Goal: Information Seeking & Learning: Learn about a topic

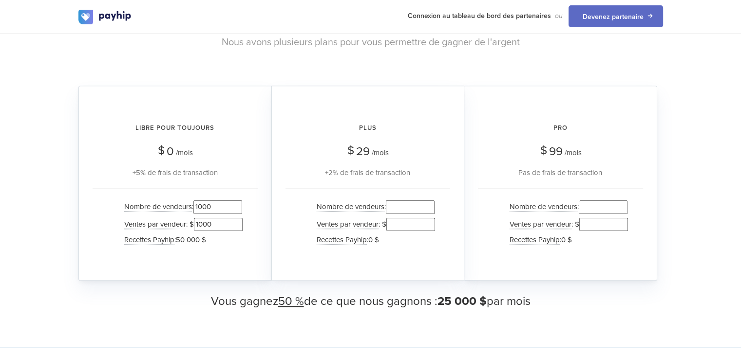
scroll to position [960, 0]
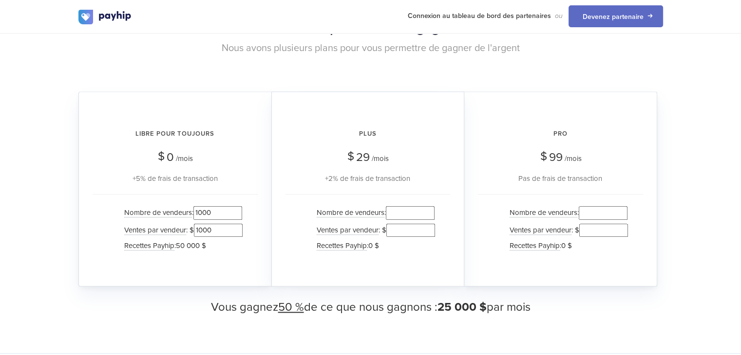
drag, startPoint x: 216, startPoint y: 203, endPoint x: 194, endPoint y: 205, distance: 22.5
click at [194, 205] on li "Nombre de vendeurs : 1000" at bounding box center [180, 213] width 123 height 17
click at [202, 206] on input "1000" at bounding box center [217, 212] width 49 height 13
type input "1000"
drag, startPoint x: 197, startPoint y: 203, endPoint x: 221, endPoint y: 203, distance: 23.9
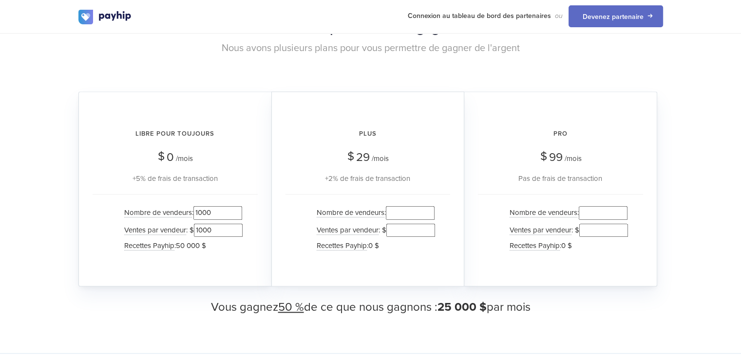
click at [221, 206] on input "1000" at bounding box center [217, 212] width 49 height 13
click at [238, 162] on div "Libre pour toujours $ 0 /mois +5% de frais de transaction" at bounding box center [175, 152] width 165 height 63
drag, startPoint x: 212, startPoint y: 219, endPoint x: 196, endPoint y: 221, distance: 16.2
click at [196, 224] on input "1000" at bounding box center [218, 230] width 49 height 13
click at [247, 246] on div "Nombre de vendeurs : 1000 Ventes par vendeur : $ 1000 Recettes Payhip : 50 000 $" at bounding box center [175, 230] width 165 height 73
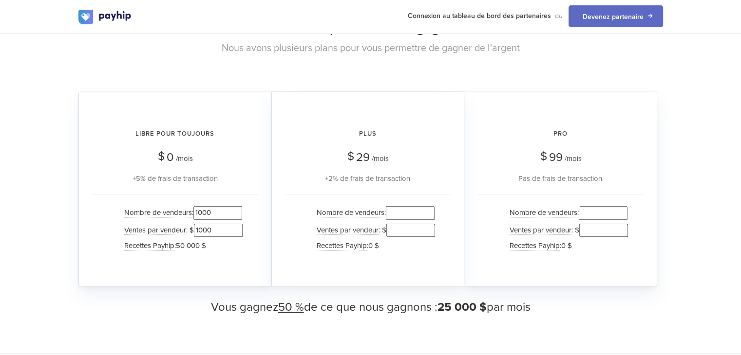
click at [407, 206] on input "number" at bounding box center [410, 212] width 49 height 13
type input "850"
click at [397, 224] on input "number" at bounding box center [410, 230] width 49 height 13
drag, startPoint x: 393, startPoint y: 220, endPoint x: 410, endPoint y: 220, distance: 16.6
click at [410, 224] on input "2500" at bounding box center [410, 230] width 49 height 13
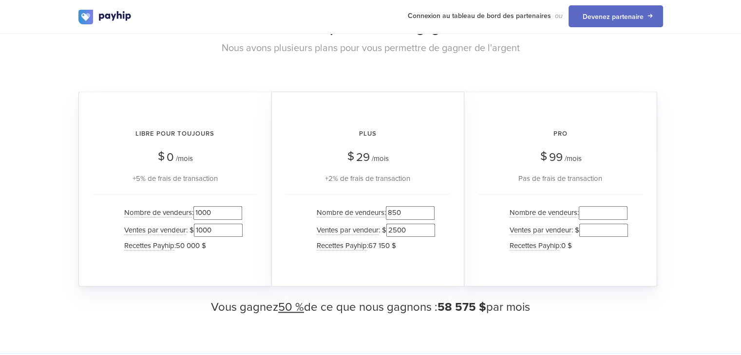
type input "2500"
click at [586, 206] on input "number" at bounding box center [603, 212] width 49 height 13
type input "250"
click at [590, 224] on input "number" at bounding box center [603, 230] width 49 height 13
type input "55555"
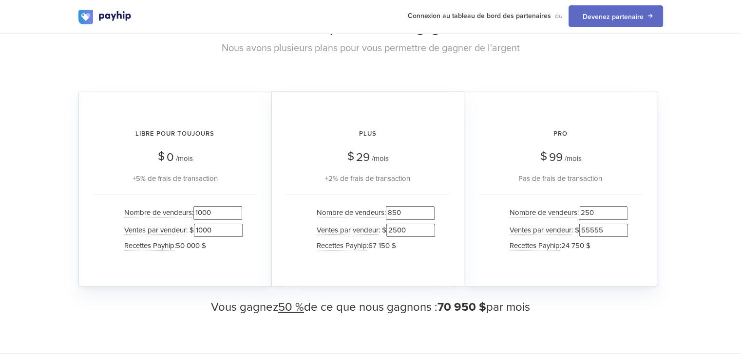
click at [500, 210] on ul "Nombre de vendeurs : 250 Ventes par vendeur : $ 55555 Recettes Payhip : 24 750 $" at bounding box center [560, 229] width 135 height 49
drag, startPoint x: 442, startPoint y: 299, endPoint x: 479, endPoint y: 299, distance: 37.0
click at [479, 300] on font "70 950 $" at bounding box center [461, 307] width 49 height 14
click at [388, 272] on div "Plus $ 29 /mois +2% de frais de transaction Nombre de vendeurs : 850 Ventes par…" at bounding box center [367, 189] width 193 height 195
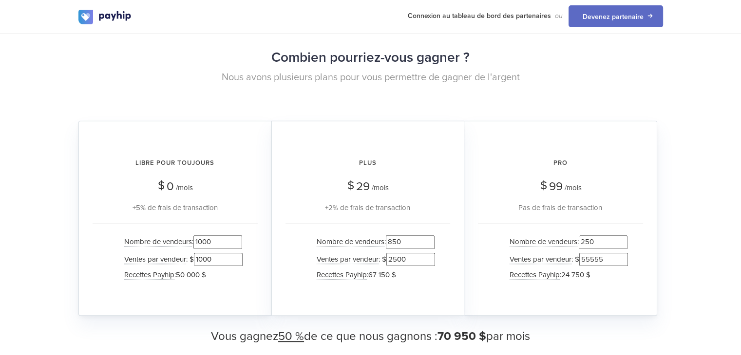
scroll to position [1030, 0]
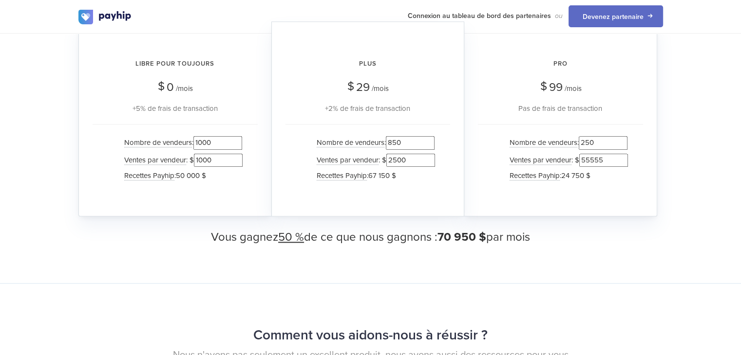
click at [205, 136] on input "1000" at bounding box center [217, 142] width 49 height 13
click at [583, 136] on input "250" at bounding box center [603, 142] width 49 height 13
type input "1250"
click at [394, 136] on input "850" at bounding box center [410, 142] width 49 height 13
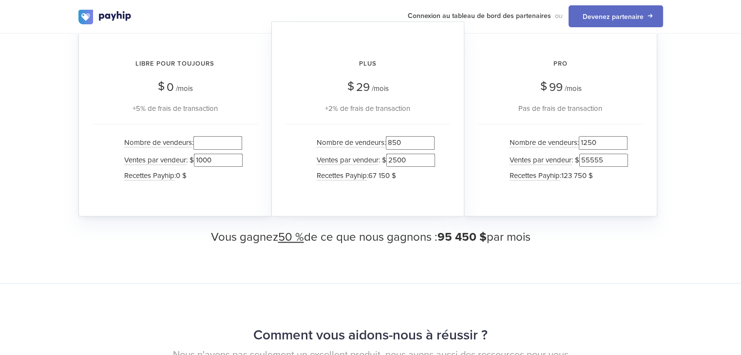
click at [394, 136] on input "850" at bounding box center [410, 142] width 49 height 13
click at [393, 154] on input "2500" at bounding box center [410, 160] width 49 height 13
click at [306, 153] on ul "Nombre de vendeurs : Ventes par vendeur : $ Recettes Payhip : 0 $" at bounding box center [367, 158] width 135 height 49
click at [397, 136] on input "number" at bounding box center [410, 142] width 49 height 13
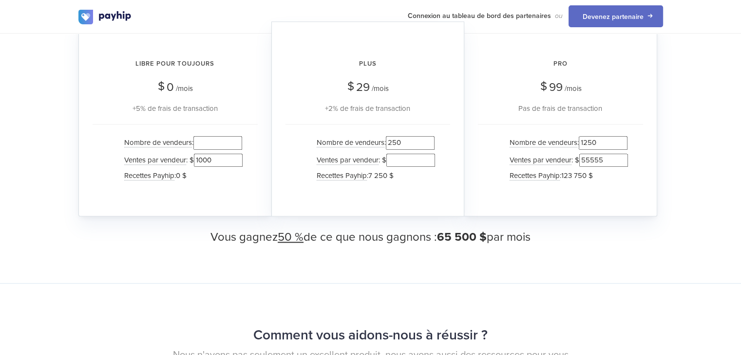
type input "250"
drag, startPoint x: 582, startPoint y: 149, endPoint x: 613, endPoint y: 149, distance: 30.2
click at [613, 154] on input "55555" at bounding box center [603, 160] width 49 height 13
click at [419, 154] on input "number" at bounding box center [410, 160] width 49 height 13
paste input "55555"
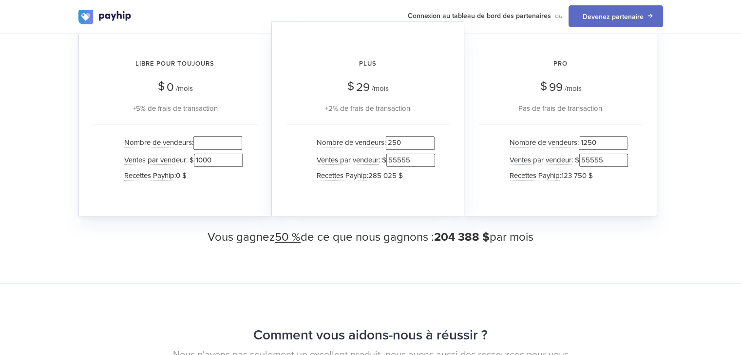
type input "55555"
drag, startPoint x: 586, startPoint y: 132, endPoint x: 650, endPoint y: 142, distance: 65.0
click at [650, 142] on div "Pro $ 99 /mois Pas de frais de transaction Nombre de vendeurs : 1250 Ventes par…" at bounding box center [560, 118] width 193 height 195
type input "1000"
click at [466, 140] on div "Pro $ 99 /mois Pas de frais de transaction Nombre de vendeurs : 1000 Ventes par…" at bounding box center [560, 118] width 193 height 195
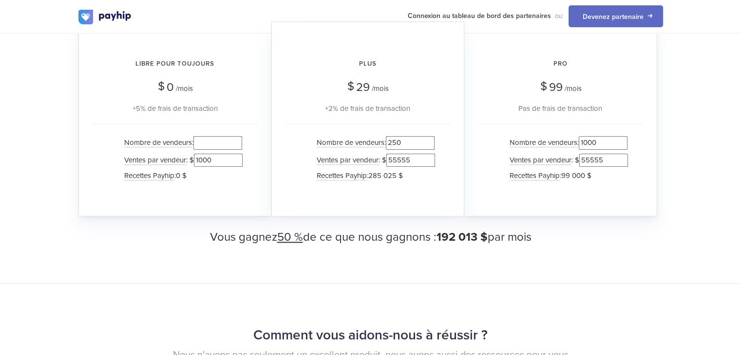
click at [399, 136] on input "250" at bounding box center [410, 142] width 49 height 13
drag, startPoint x: 399, startPoint y: 147, endPoint x: 411, endPoint y: 148, distance: 12.7
click at [411, 154] on input "55555" at bounding box center [410, 160] width 49 height 13
click at [394, 136] on input "500" at bounding box center [410, 142] width 49 height 13
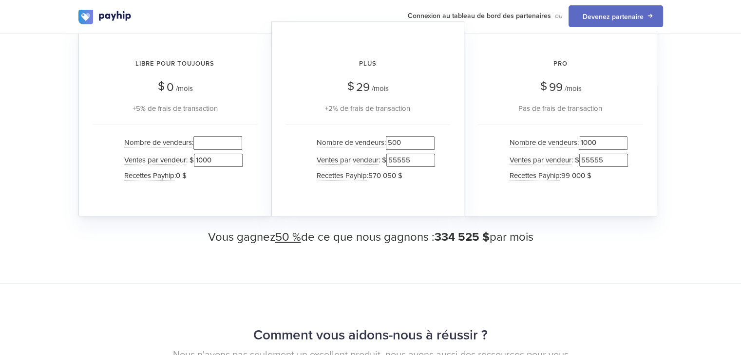
click at [394, 136] on input "500" at bounding box center [410, 142] width 49 height 13
type input "600"
click at [300, 186] on div "Plus $ 29 /mois +2% de frais de transaction Nombre de vendeurs : 600 Ventes par…" at bounding box center [367, 118] width 193 height 195
click at [211, 136] on input "number" at bounding box center [217, 142] width 49 height 13
click at [399, 154] on input "55555" at bounding box center [410, 160] width 49 height 13
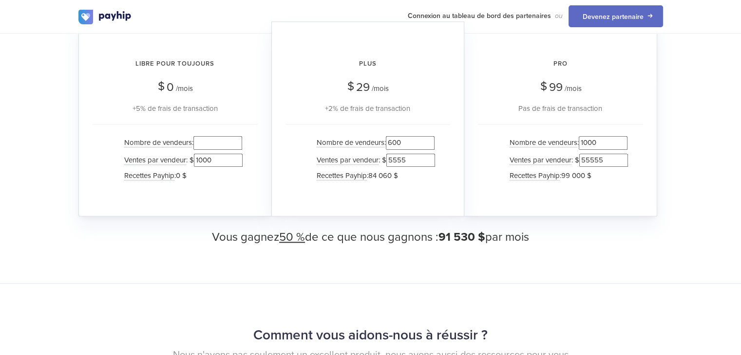
drag, startPoint x: 394, startPoint y: 149, endPoint x: 411, endPoint y: 149, distance: 16.6
click at [411, 154] on input "5555" at bounding box center [410, 160] width 49 height 13
type input "5555"
click at [215, 136] on input "number" at bounding box center [217, 142] width 49 height 13
type input "1580"
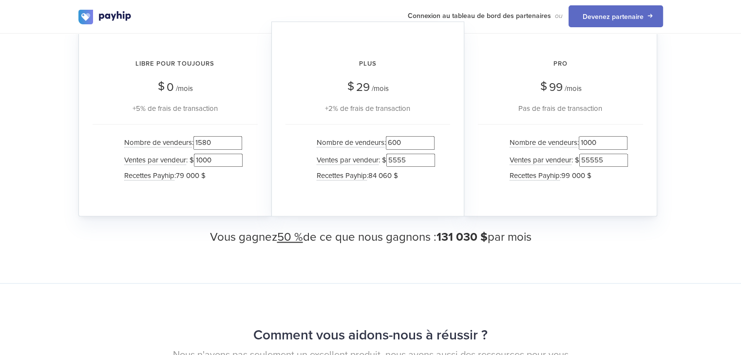
drag, startPoint x: 589, startPoint y: 133, endPoint x: 608, endPoint y: 133, distance: 19.5
click at [608, 136] on input "1000" at bounding box center [603, 142] width 49 height 13
click at [592, 136] on input "1000" at bounding box center [603, 142] width 49 height 13
drag, startPoint x: 595, startPoint y: 130, endPoint x: 604, endPoint y: 129, distance: 9.3
click at [604, 136] on input "1000" at bounding box center [603, 142] width 49 height 13
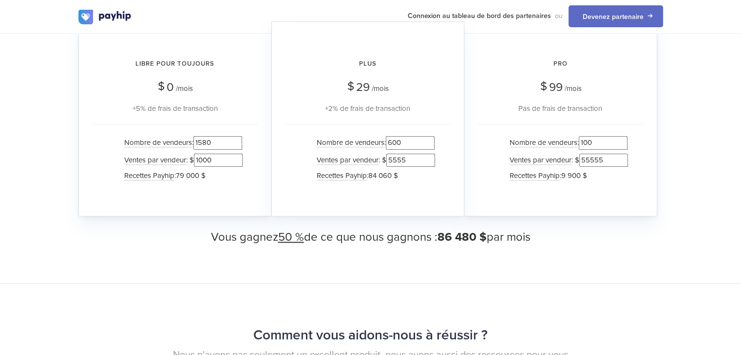
type input "100"
click at [392, 136] on input "600" at bounding box center [410, 142] width 49 height 13
type input "1600"
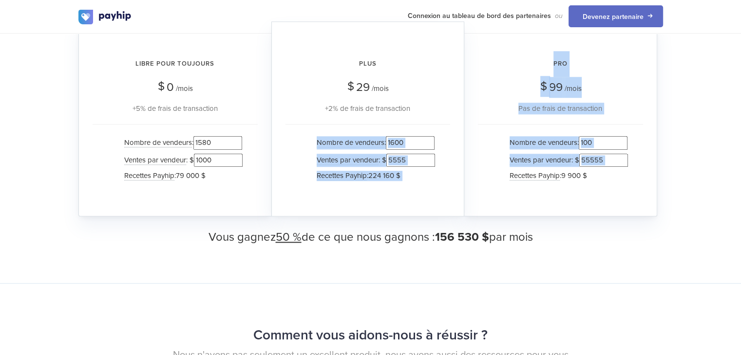
drag, startPoint x: 491, startPoint y: 161, endPoint x: 281, endPoint y: 141, distance: 211.3
click at [281, 21] on div "Libre pour toujours $ 0 /mois +5% de frais de transaction Nombre de vendeurs : …" at bounding box center [370, 21] width 584 height 0
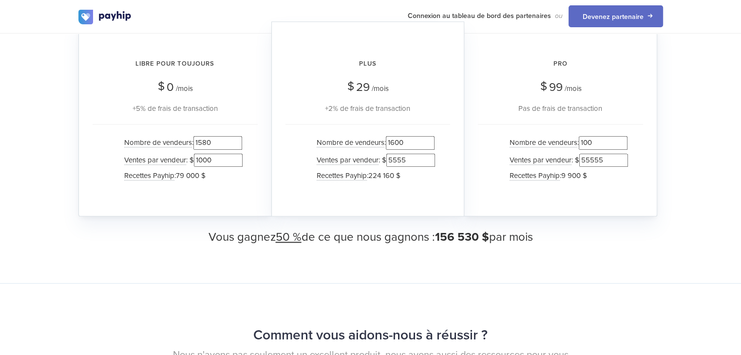
click at [281, 141] on div "Plus $ 29 /mois +2% de frais de transaction Nombre de vendeurs : 1600 Ventes pa…" at bounding box center [367, 118] width 193 height 195
click at [213, 136] on input "1580" at bounding box center [217, 142] width 49 height 13
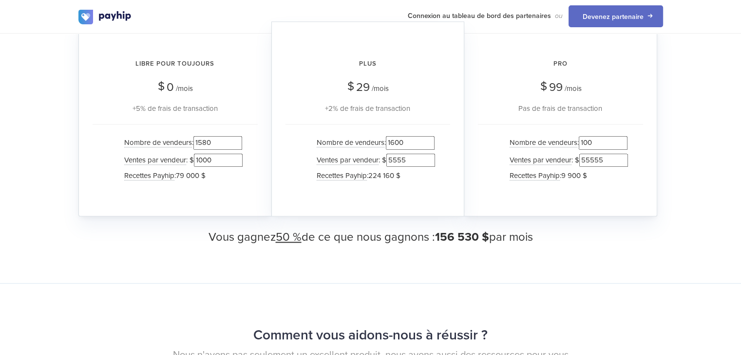
click at [213, 136] on input "1580" at bounding box center [217, 142] width 49 height 13
drag, startPoint x: 201, startPoint y: 132, endPoint x: 218, endPoint y: 131, distance: 16.6
click at [218, 136] on input "5000" at bounding box center [217, 142] width 49 height 13
type input "5000"
click at [587, 137] on input "100" at bounding box center [603, 142] width 49 height 13
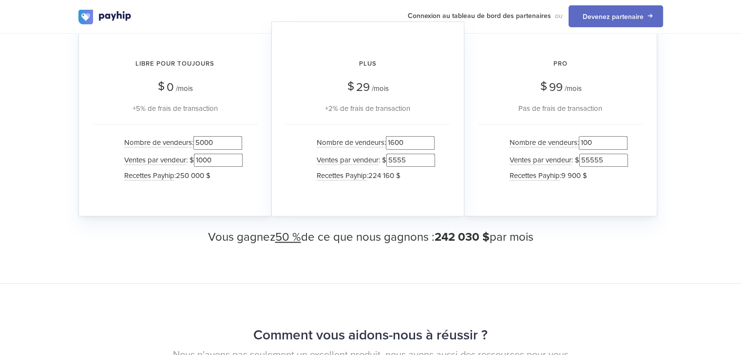
click at [587, 137] on input "100" at bounding box center [603, 142] width 49 height 13
click at [591, 154] on input "55555" at bounding box center [603, 160] width 49 height 13
click at [450, 164] on div "Plus $ 29 /mois +2% de frais de transaction Nombre de vendeurs : 1600 Ventes pa…" at bounding box center [367, 118] width 193 height 195
click at [201, 136] on input "5000" at bounding box center [217, 142] width 49 height 13
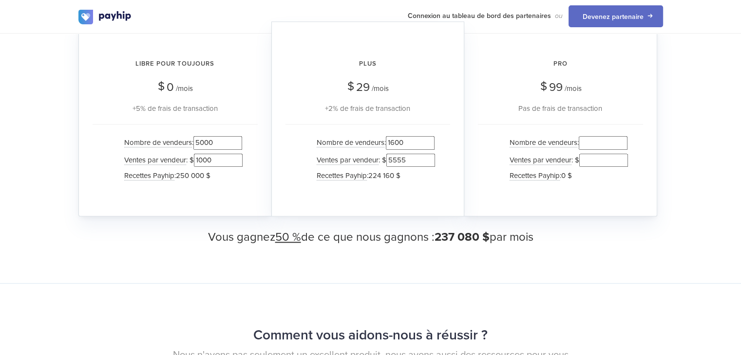
click at [201, 136] on input "5000" at bounding box center [217, 142] width 49 height 13
click at [206, 154] on input "1000" at bounding box center [218, 160] width 49 height 13
drag, startPoint x: 393, startPoint y: 131, endPoint x: 410, endPoint y: 132, distance: 16.6
click at [410, 136] on input "1600" at bounding box center [410, 142] width 49 height 13
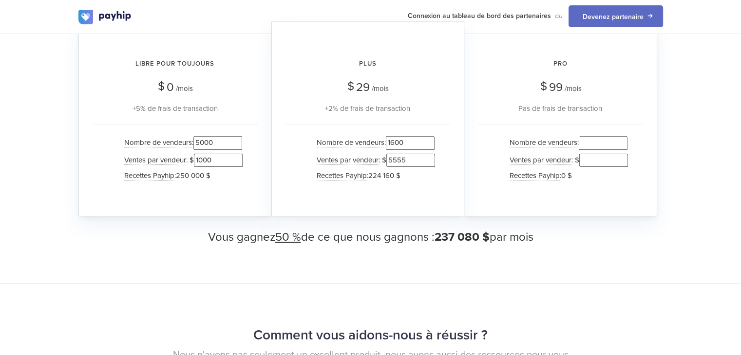
click at [403, 154] on input "5555" at bounding box center [410, 160] width 49 height 13
type input "6000"
click at [257, 138] on div "Nombre de vendeurs : 5000 Ventes par vendeur : $ 1000 Recettes Payhip : 250 000…" at bounding box center [175, 160] width 165 height 73
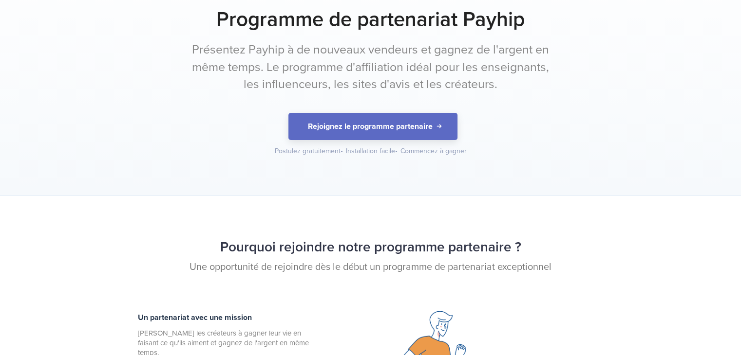
scroll to position [0, 0]
